Goal: Transaction & Acquisition: Purchase product/service

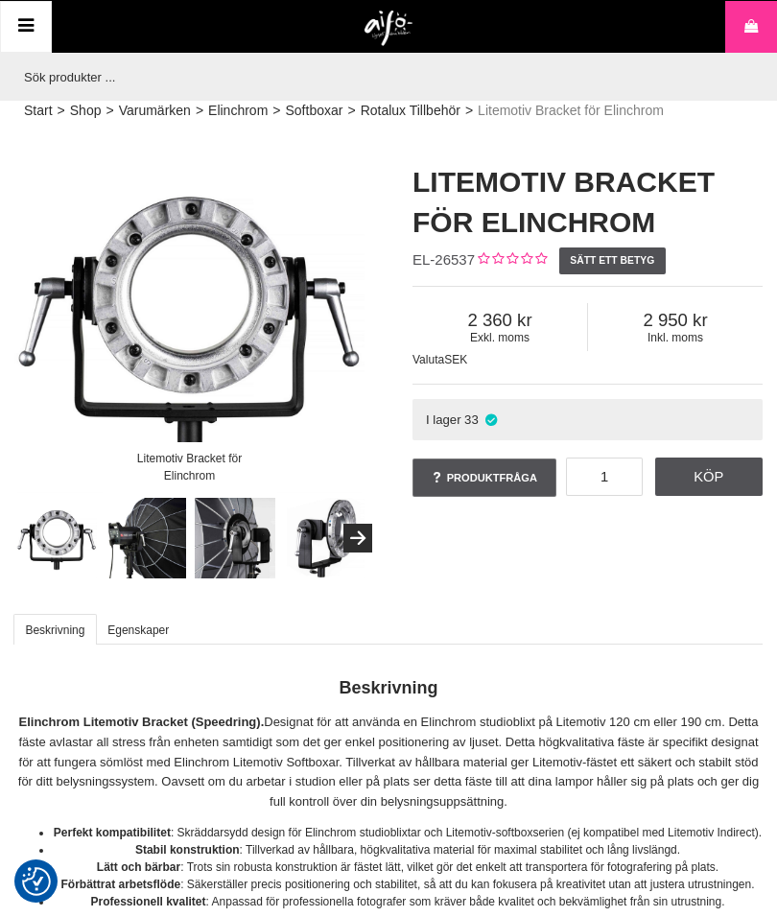
click at [774, 306] on div "Litemotiv Bracket för Elinchrom EL-26537 Sätt ett betyg Exkl. moms 2 360 Inkl. …" at bounding box center [588, 331] width 398 height 377
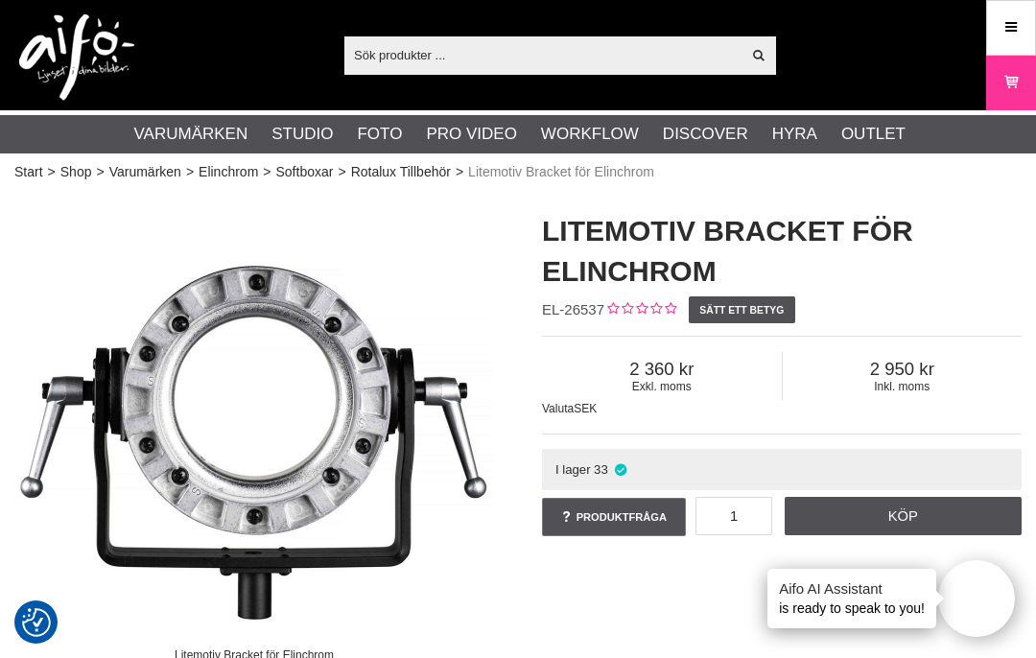
click at [1032, 228] on div "Litemotiv Bracket för Elinchrom EL-26537 Sätt ett betyg Exkl. moms 2 360 Inkl. …" at bounding box center [782, 375] width 528 height 367
click at [1031, 205] on div "Litemotiv Bracket för Elinchrom EL-26537 Sätt ett betyg Exkl. moms 2 360 Inkl. …" at bounding box center [782, 375] width 528 height 367
click at [710, 50] on input "text" at bounding box center [542, 54] width 396 height 29
